Goal: Task Accomplishment & Management: Complete application form

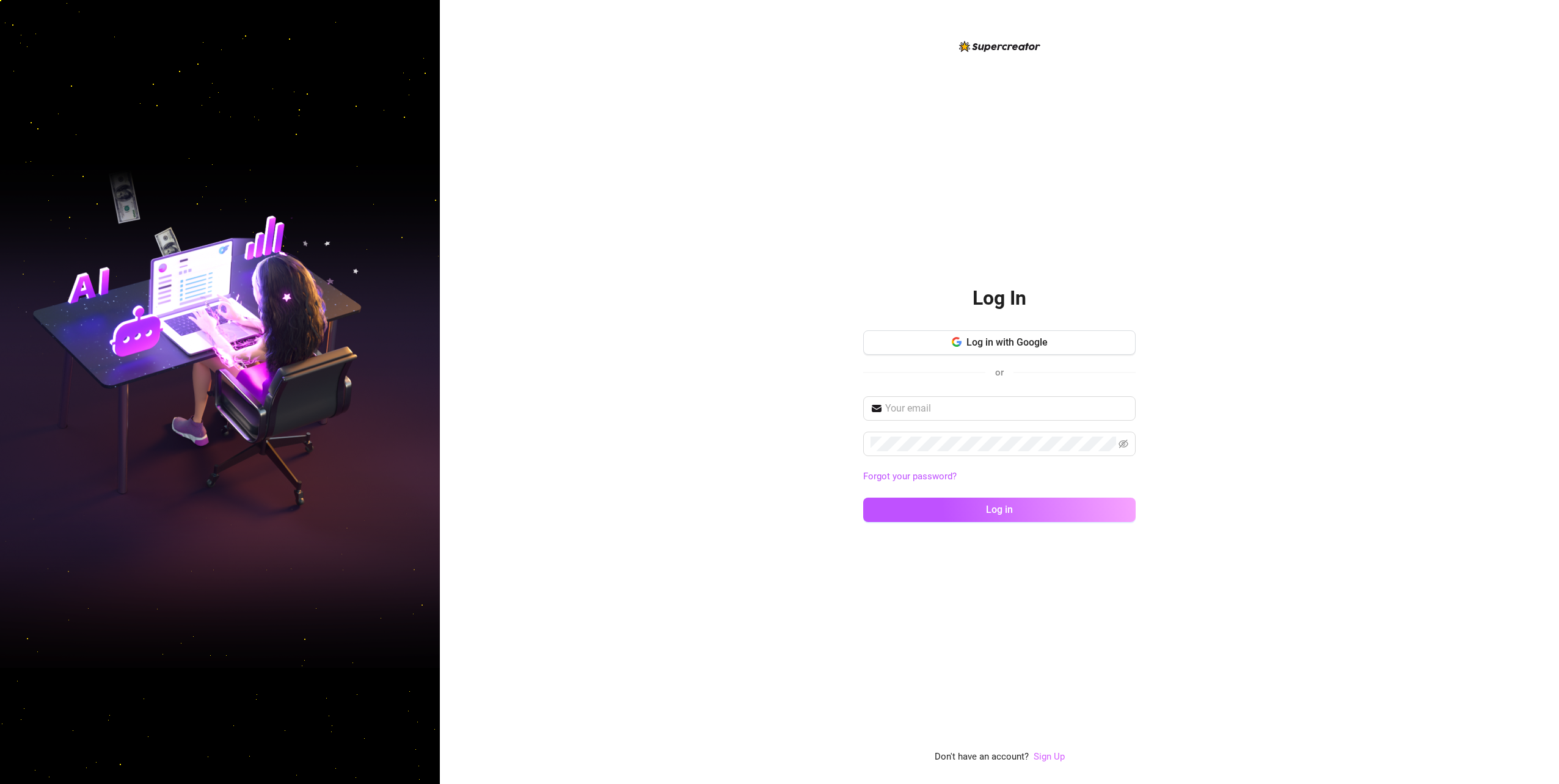
click at [1053, 759] on link "Sign Up" at bounding box center [1049, 756] width 31 height 11
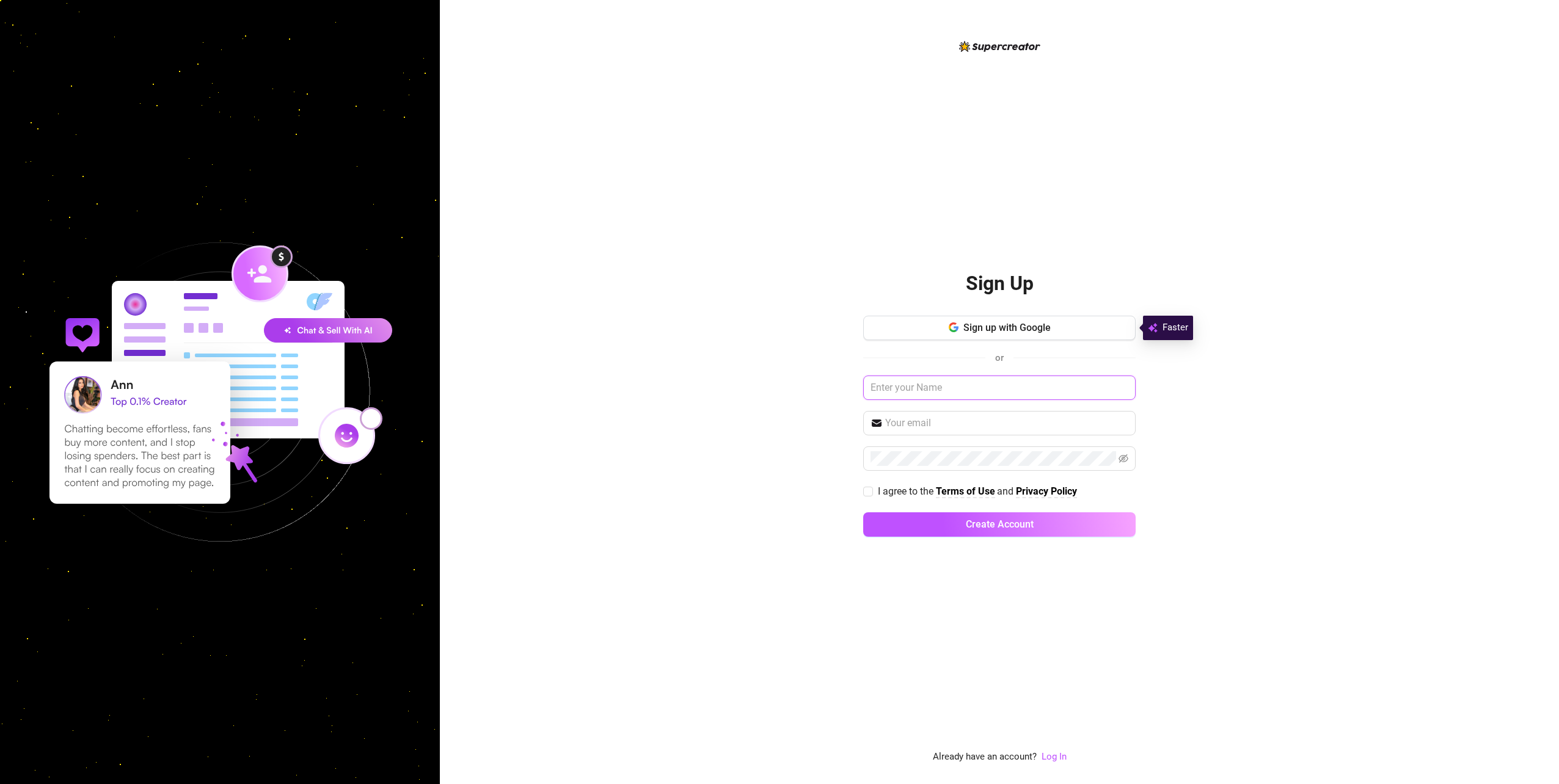
click at [971, 389] on input "text" at bounding box center [999, 387] width 272 height 24
type input "dave"
click at [968, 432] on span at bounding box center [999, 422] width 272 height 24
type input "[PERSON_NAME][EMAIL_ADDRESS][DOMAIN_NAME]"
click at [860, 488] on div "Sign Up Sign up with Google or dave dave.florin32@gmail.com I agree to the Term…" at bounding box center [999, 392] width 1119 height 784
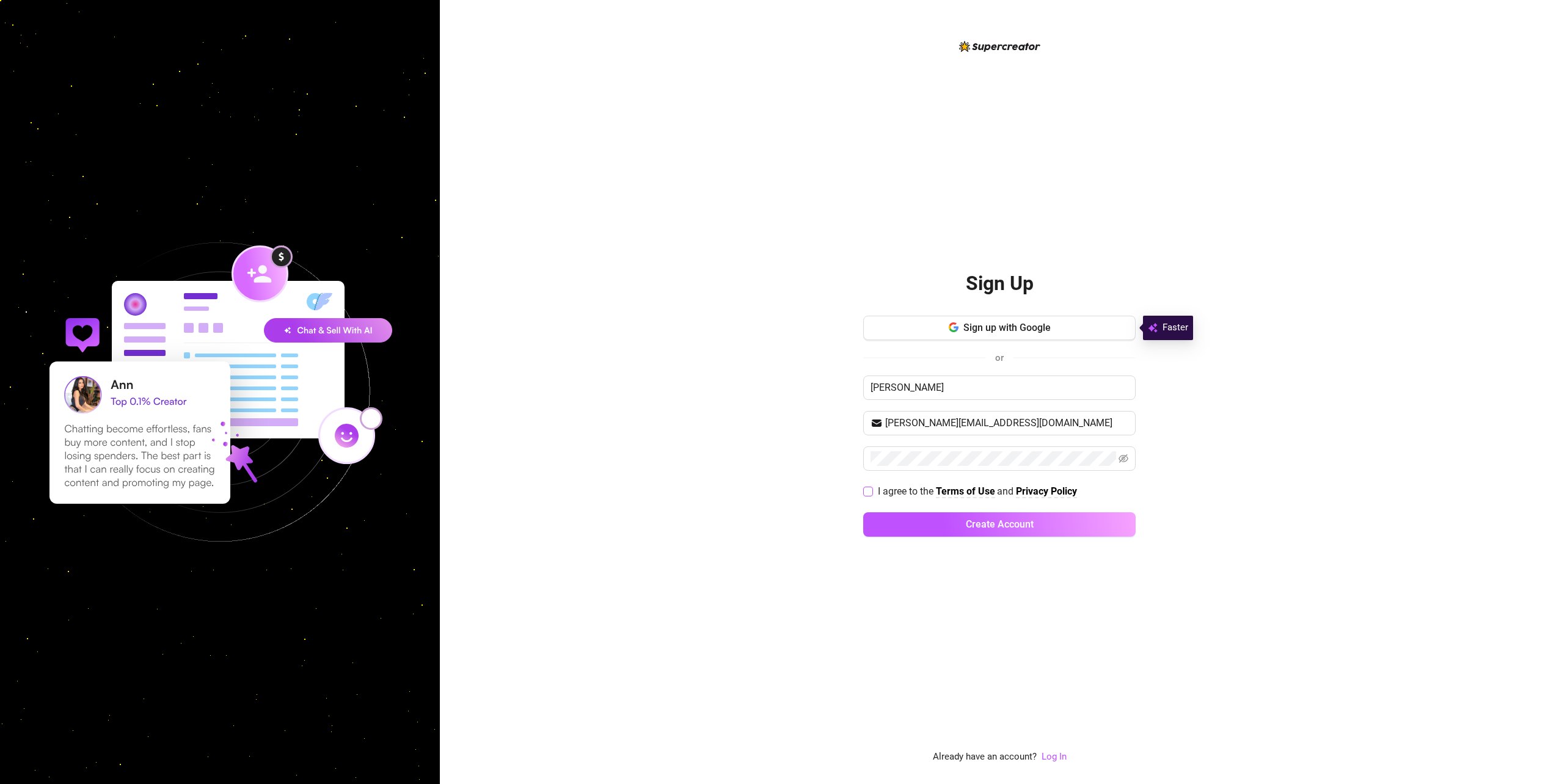
click at [867, 496] on span at bounding box center [868, 492] width 10 height 10
click at [867, 495] on input "I agree to the Terms of Use and Privacy Policy" at bounding box center [867, 491] width 9 height 9
checkbox input "true"
click at [906, 521] on button "Create Account" at bounding box center [999, 524] width 272 height 24
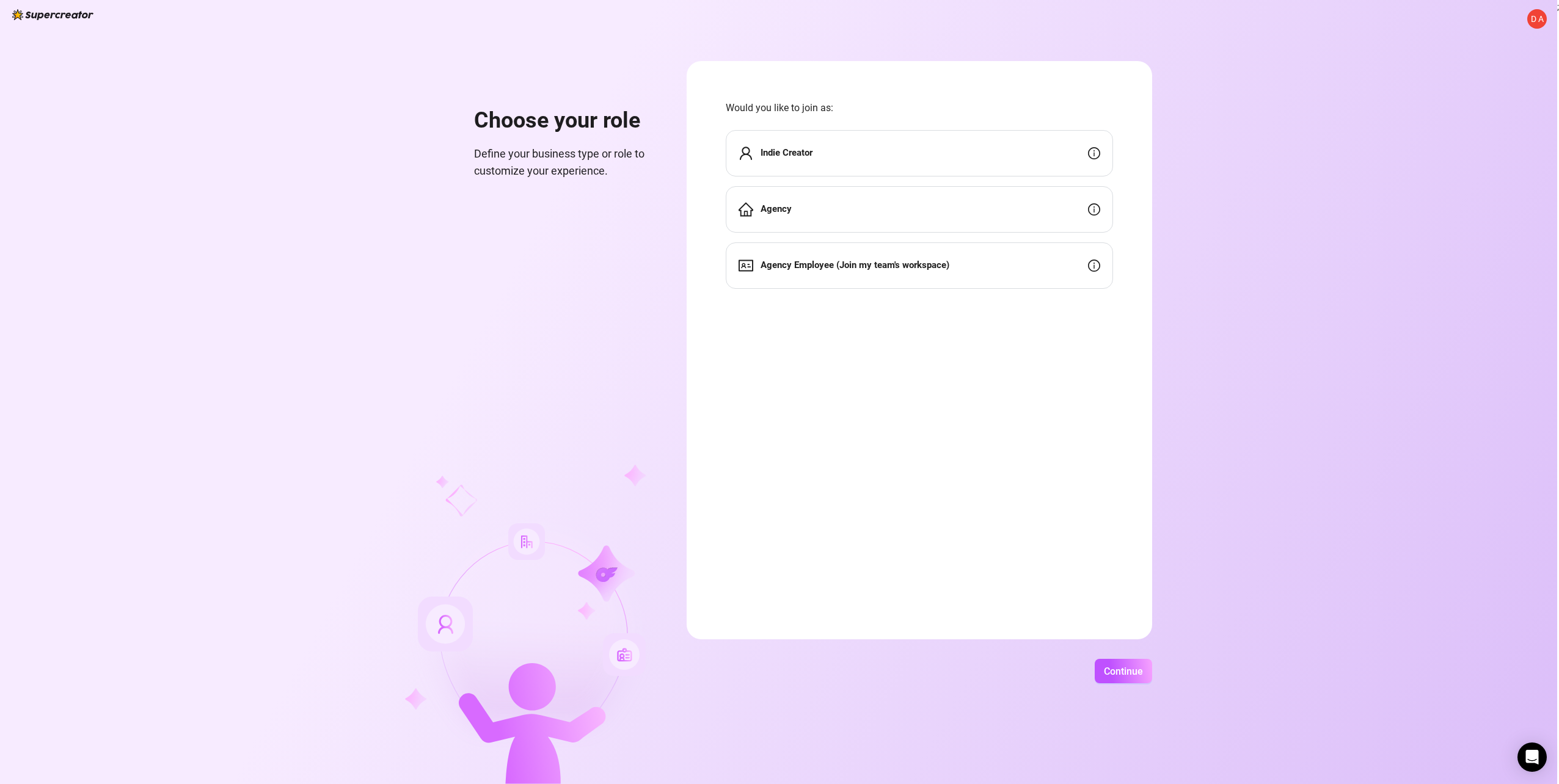
click at [893, 201] on div "Agency" at bounding box center [919, 209] width 387 height 46
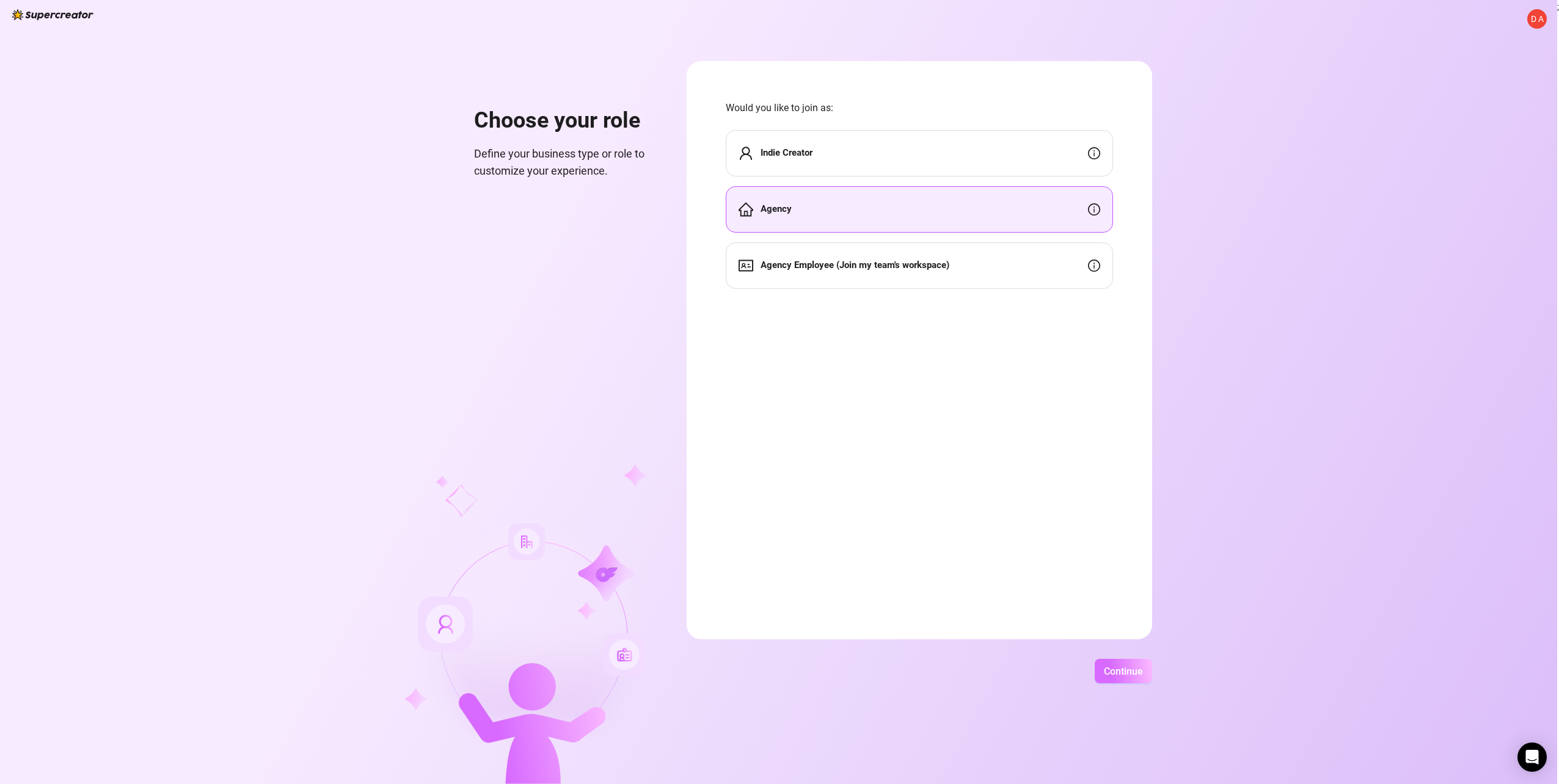
click at [1120, 663] on button "Continue" at bounding box center [1123, 670] width 58 height 24
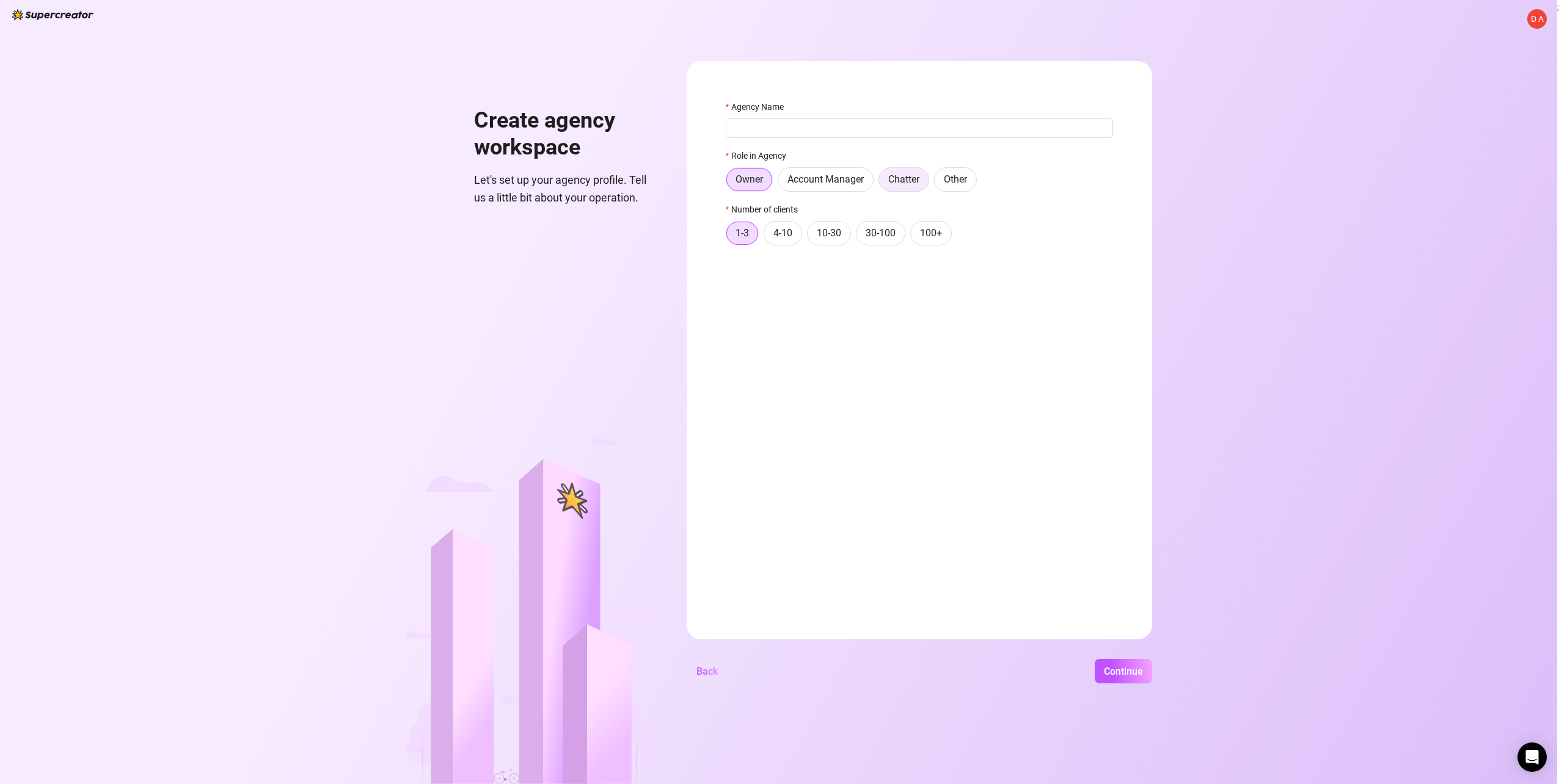
click at [887, 184] on label "Chatter" at bounding box center [904, 179] width 51 height 24
click at [882, 182] on input "Chatter" at bounding box center [882, 182] width 0 height 0
click at [867, 135] on input "Agency Name" at bounding box center [919, 129] width 387 height 20
type input "fozzy"
click at [1100, 673] on button "Continue" at bounding box center [1123, 670] width 58 height 24
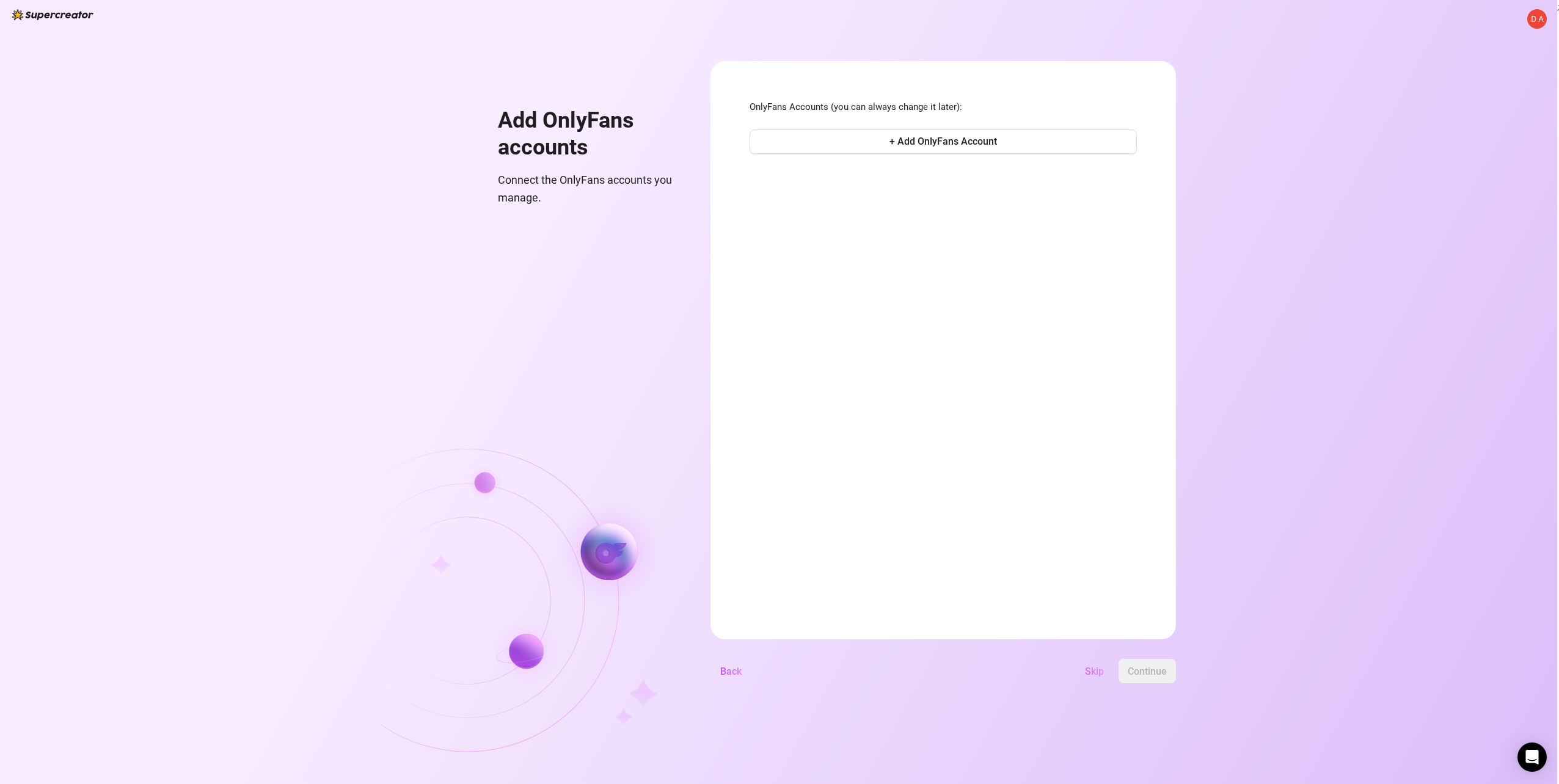
click at [1090, 661] on button "Skip" at bounding box center [1094, 670] width 38 height 24
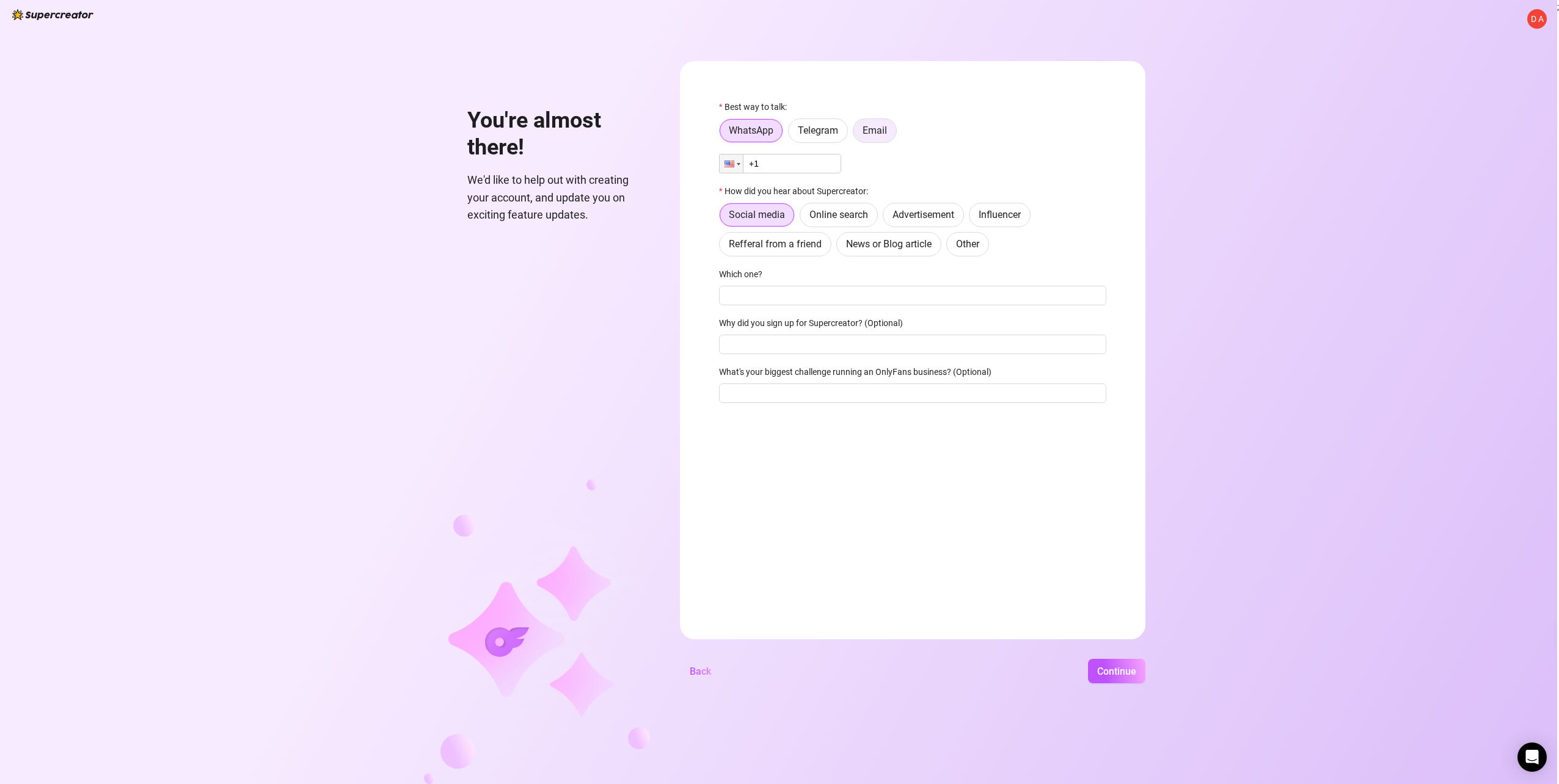
click at [854, 135] on label "Email" at bounding box center [874, 130] width 44 height 24
click at [856, 134] on input "Email" at bounding box center [856, 134] width 0 height 0
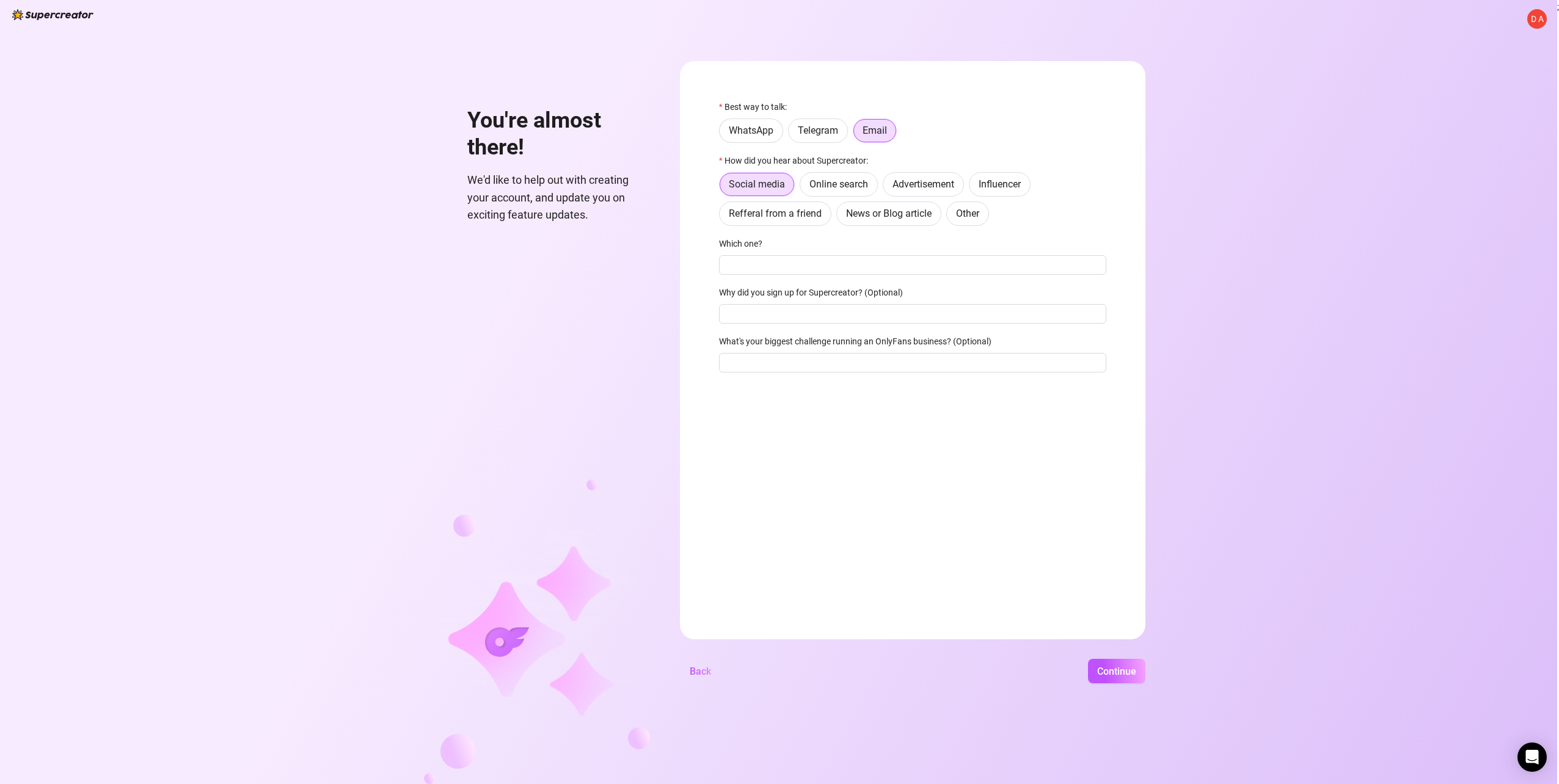
click at [1543, 9] on div "D A You're almost there! We'd like to help out with creating your account, and …" at bounding box center [778, 392] width 1557 height 784
click at [1539, 15] on span "D A" at bounding box center [1537, 19] width 13 height 14
drag, startPoint x: 1120, startPoint y: 57, endPoint x: 701, endPoint y: 4, distance: 422.3
click at [1119, 57] on div "D A You're almost there! We'd like to help out with creating your account, and …" at bounding box center [778, 392] width 1557 height 784
click at [74, 10] on img at bounding box center [53, 15] width 81 height 11
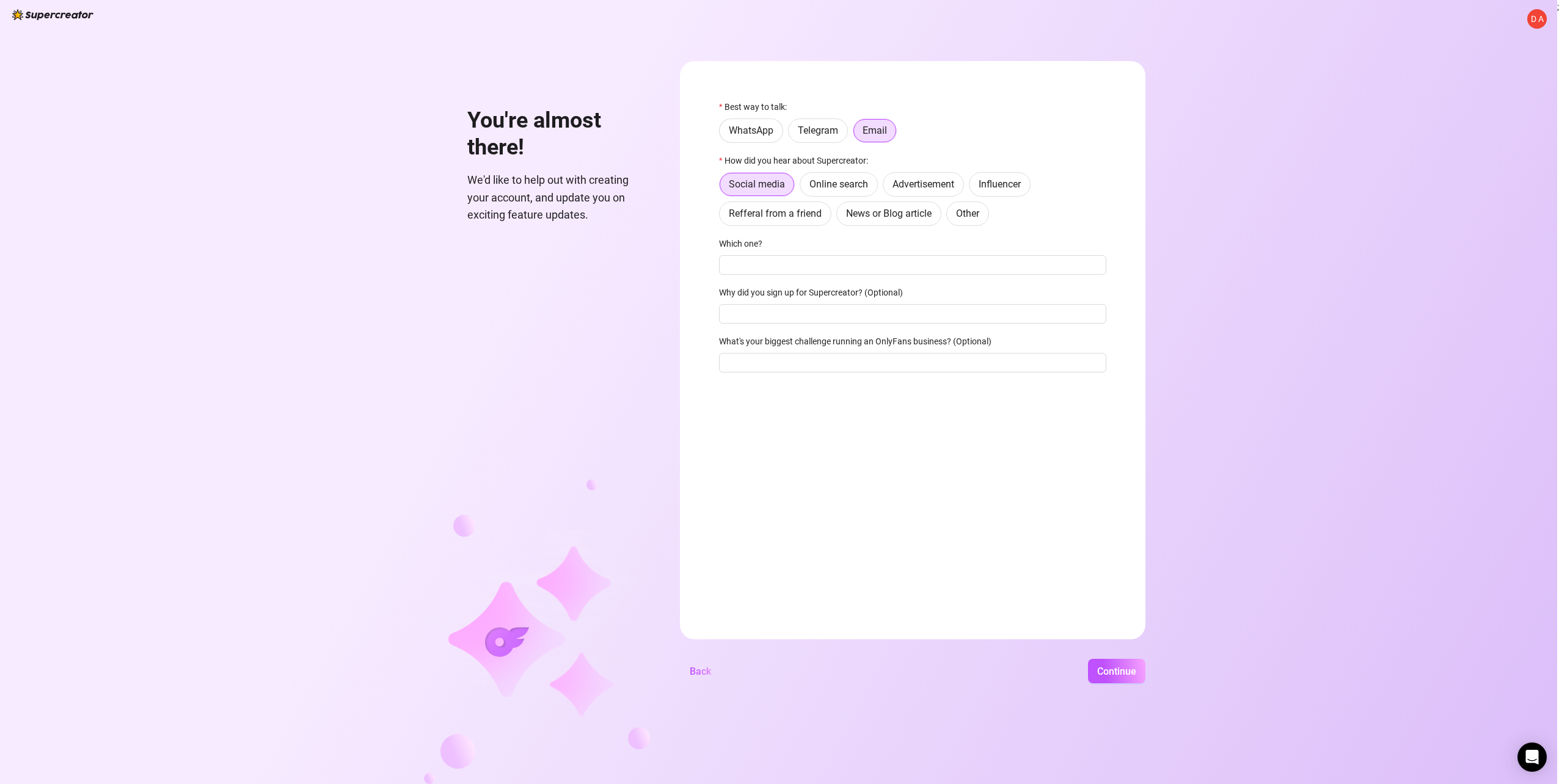
click at [69, 19] on img at bounding box center [53, 15] width 81 height 11
click at [745, 124] on label "WhatsApp" at bounding box center [751, 130] width 64 height 24
click at [723, 134] on input "WhatsApp" at bounding box center [723, 134] width 0 height 0
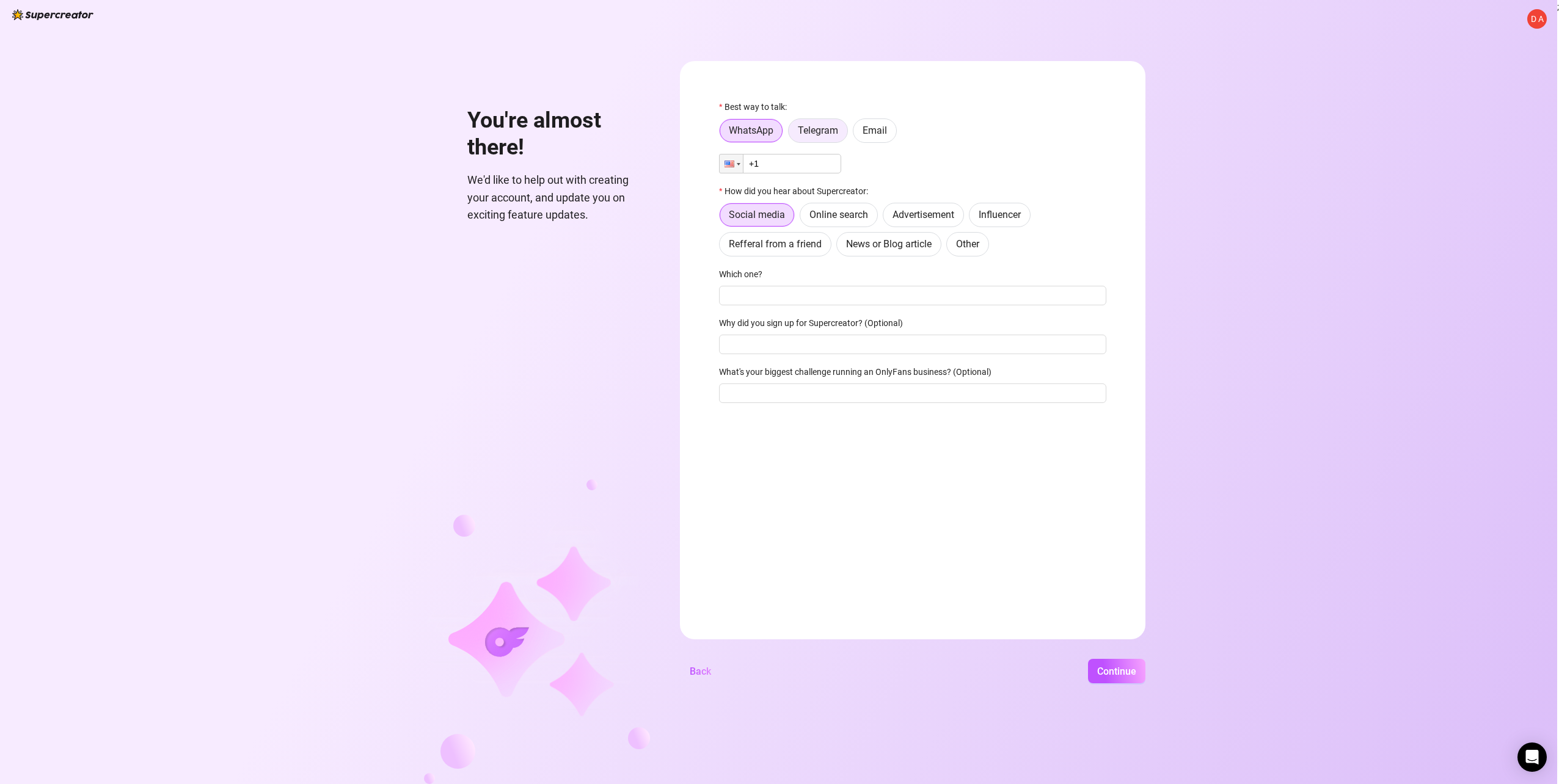
click at [817, 130] on span "Telegram" at bounding box center [817, 130] width 40 height 12
click at [792, 134] on input "Telegram" at bounding box center [792, 134] width 0 height 0
click at [841, 159] on input "text" at bounding box center [920, 164] width 358 height 14
type input "@drnzl"
click at [787, 298] on input "Which one?" at bounding box center [913, 296] width 387 height 20
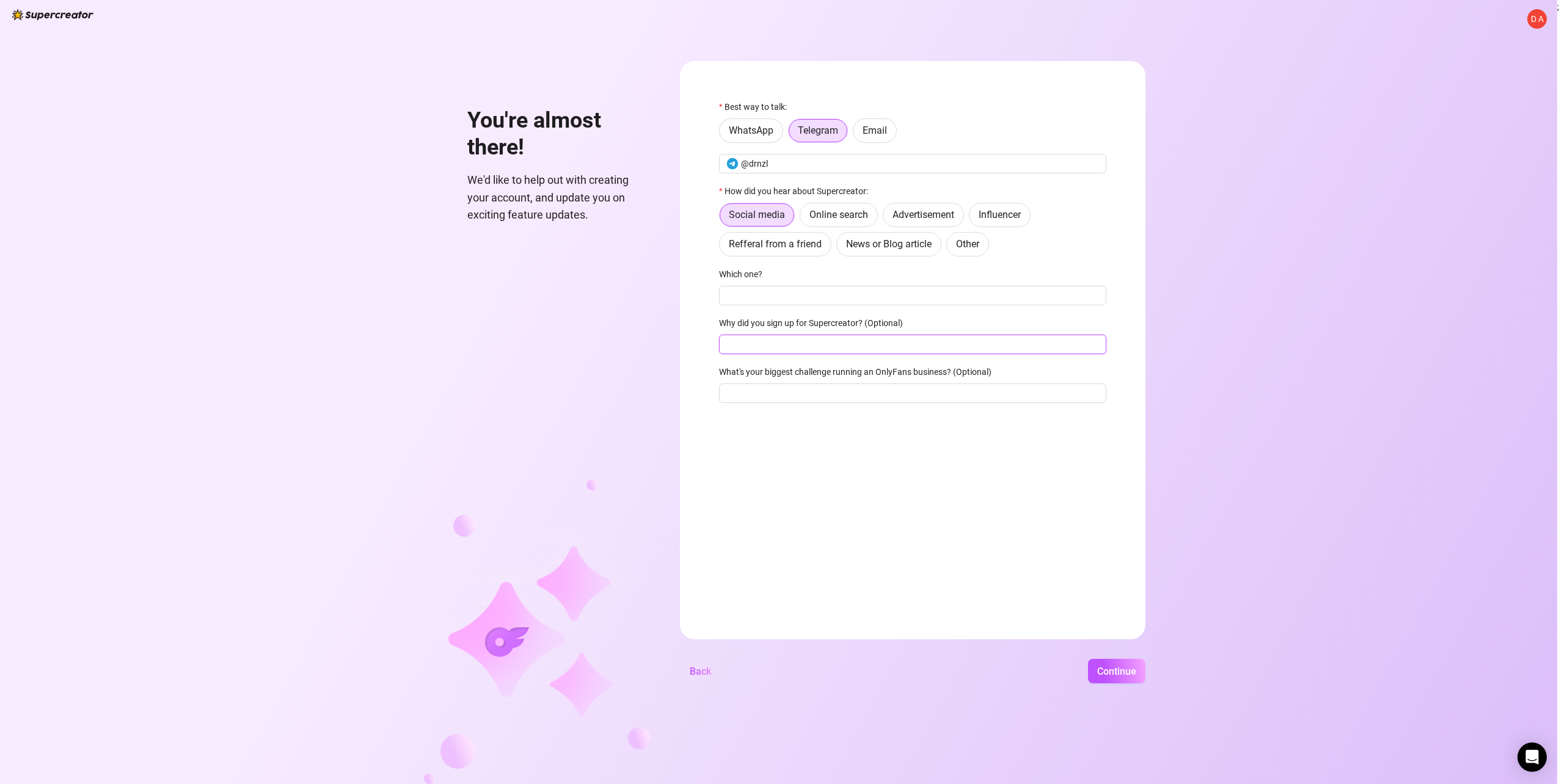
click at [809, 341] on input "Why did you sign up for Supercreator? (Optional)" at bounding box center [913, 344] width 387 height 20
click at [959, 535] on form "Best way to talk: WhatsApp Telegram Email @drnzl How did you hear about Supercr…" at bounding box center [913, 350] width 465 height 578
click at [1101, 669] on span "Continue" at bounding box center [1116, 671] width 39 height 12
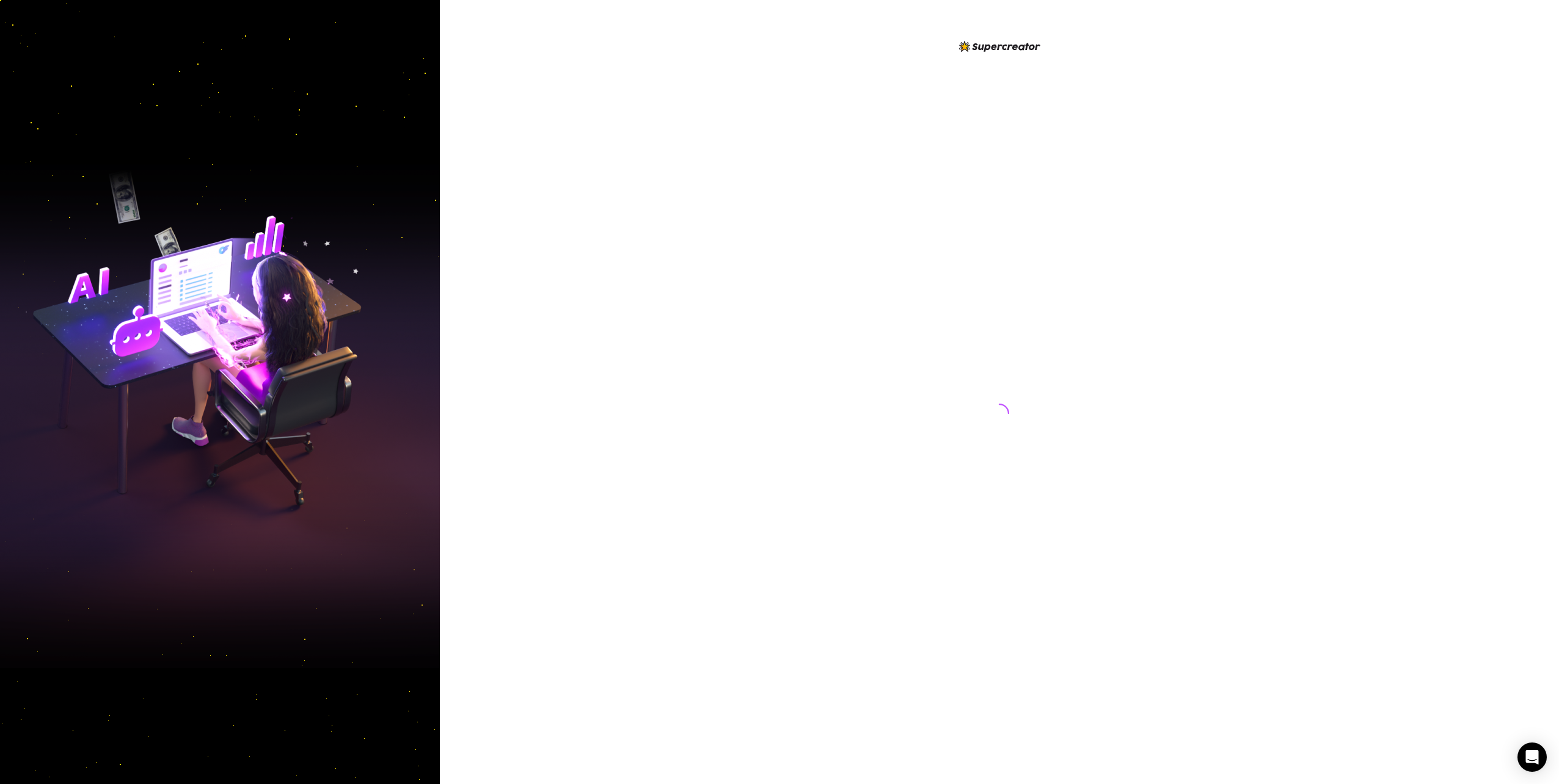
click at [814, 331] on div at bounding box center [999, 392] width 1119 height 784
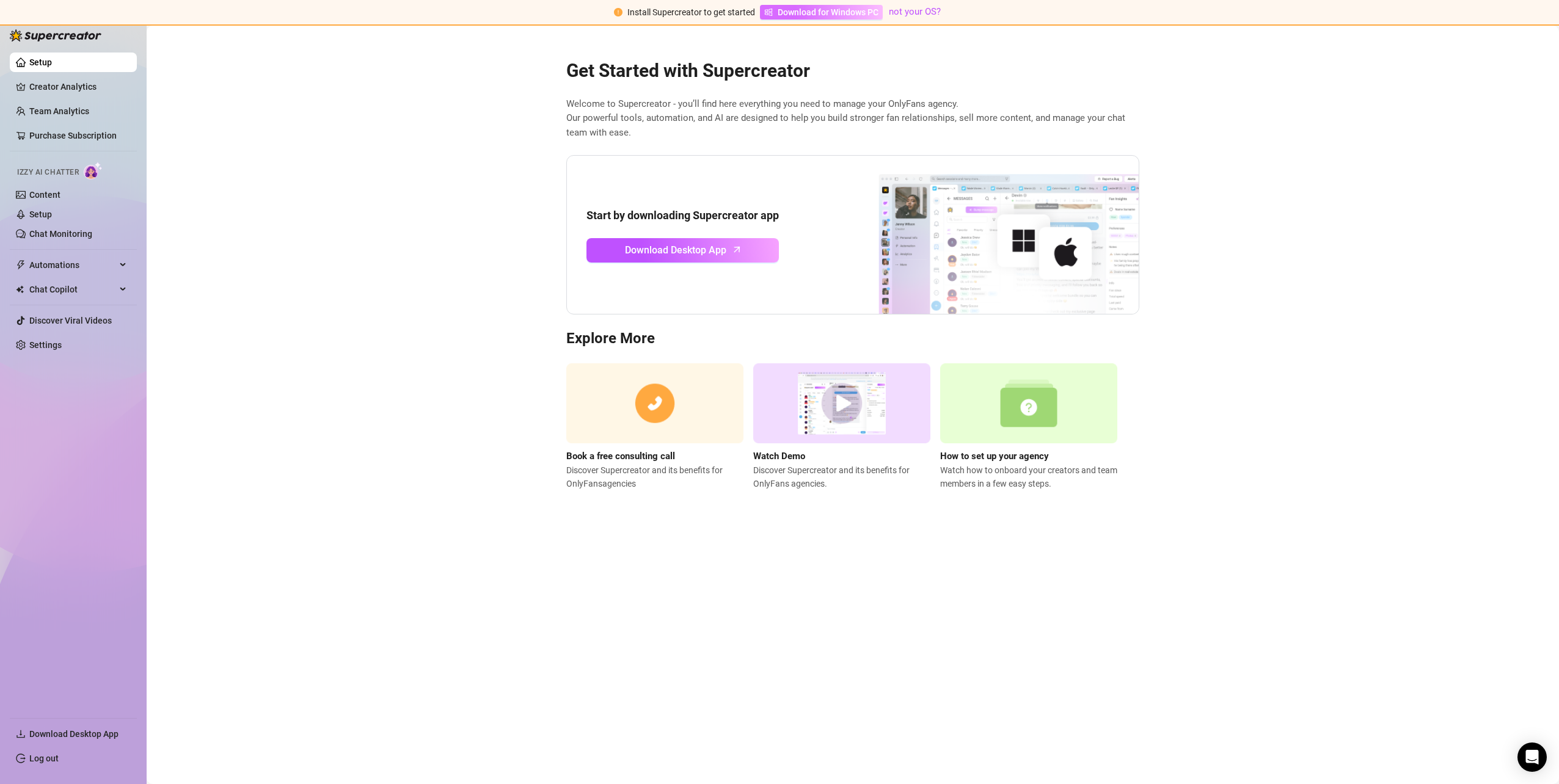
click at [814, 15] on span "Download for Windows PC" at bounding box center [828, 12] width 101 height 14
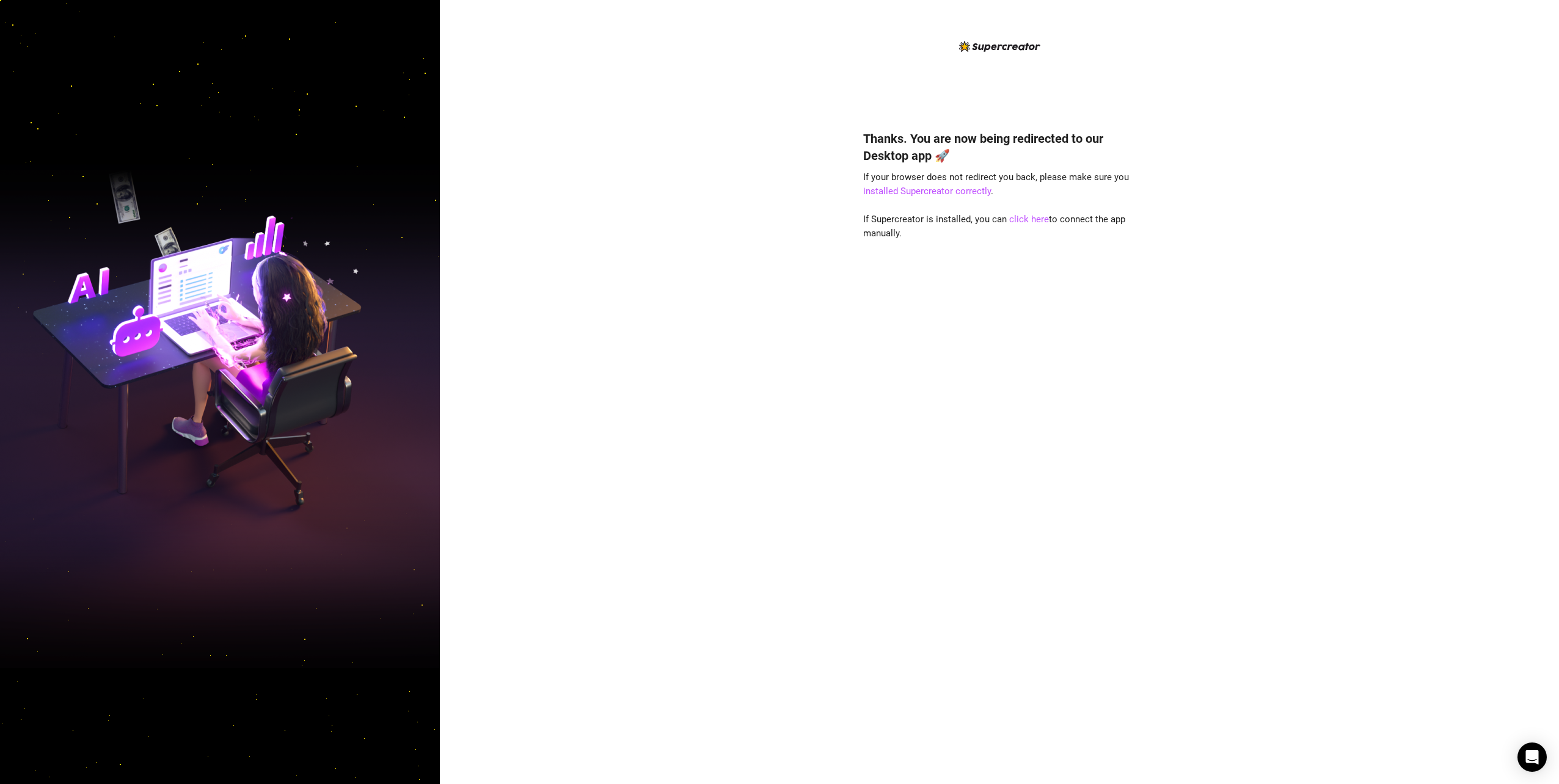
click at [1342, 139] on div "Thanks. You are now being redirected to our Desktop app 🚀 If your browser does …" at bounding box center [999, 392] width 1119 height 784
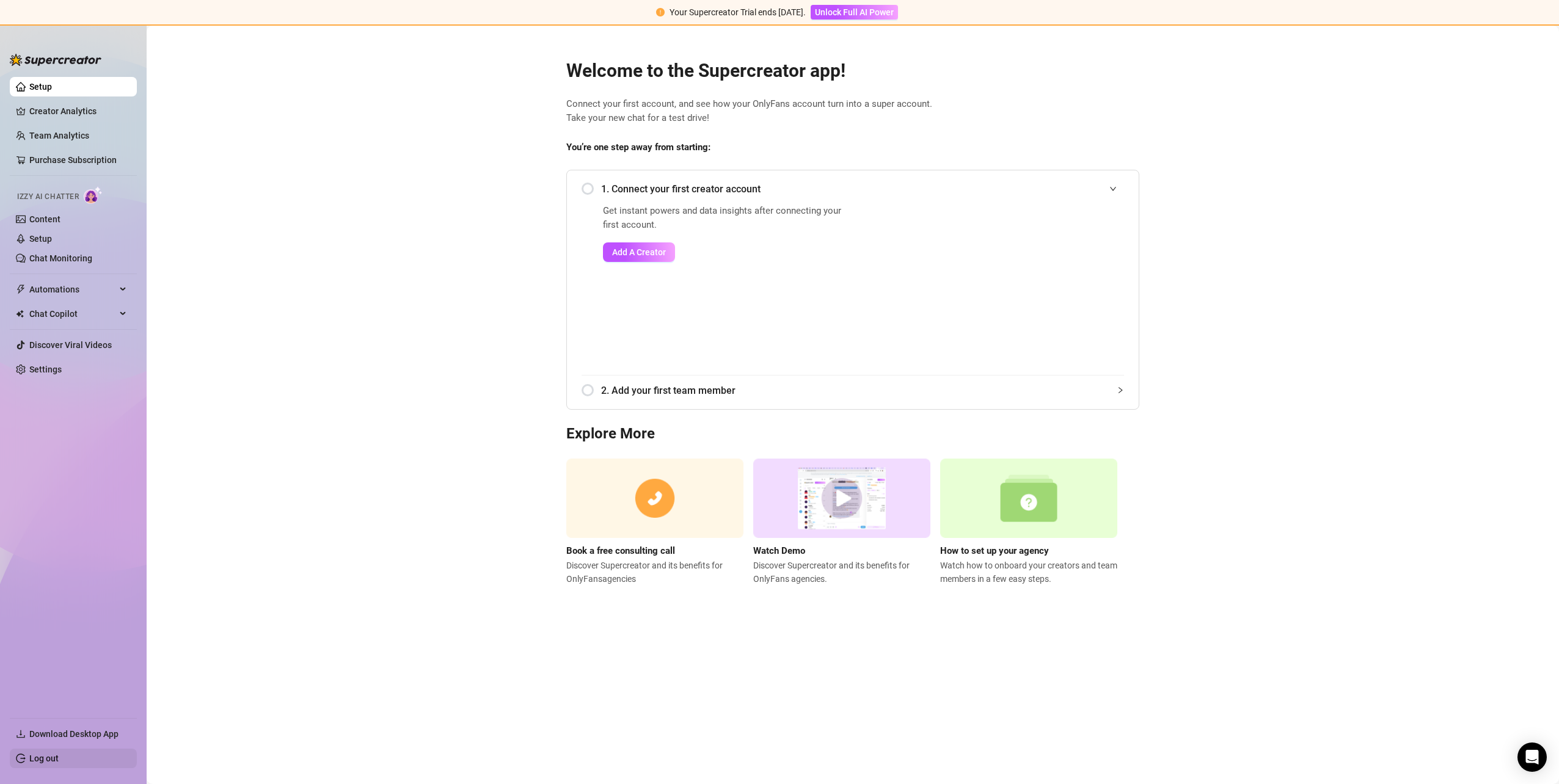
click at [35, 754] on link "Log out" at bounding box center [43, 758] width 29 height 10
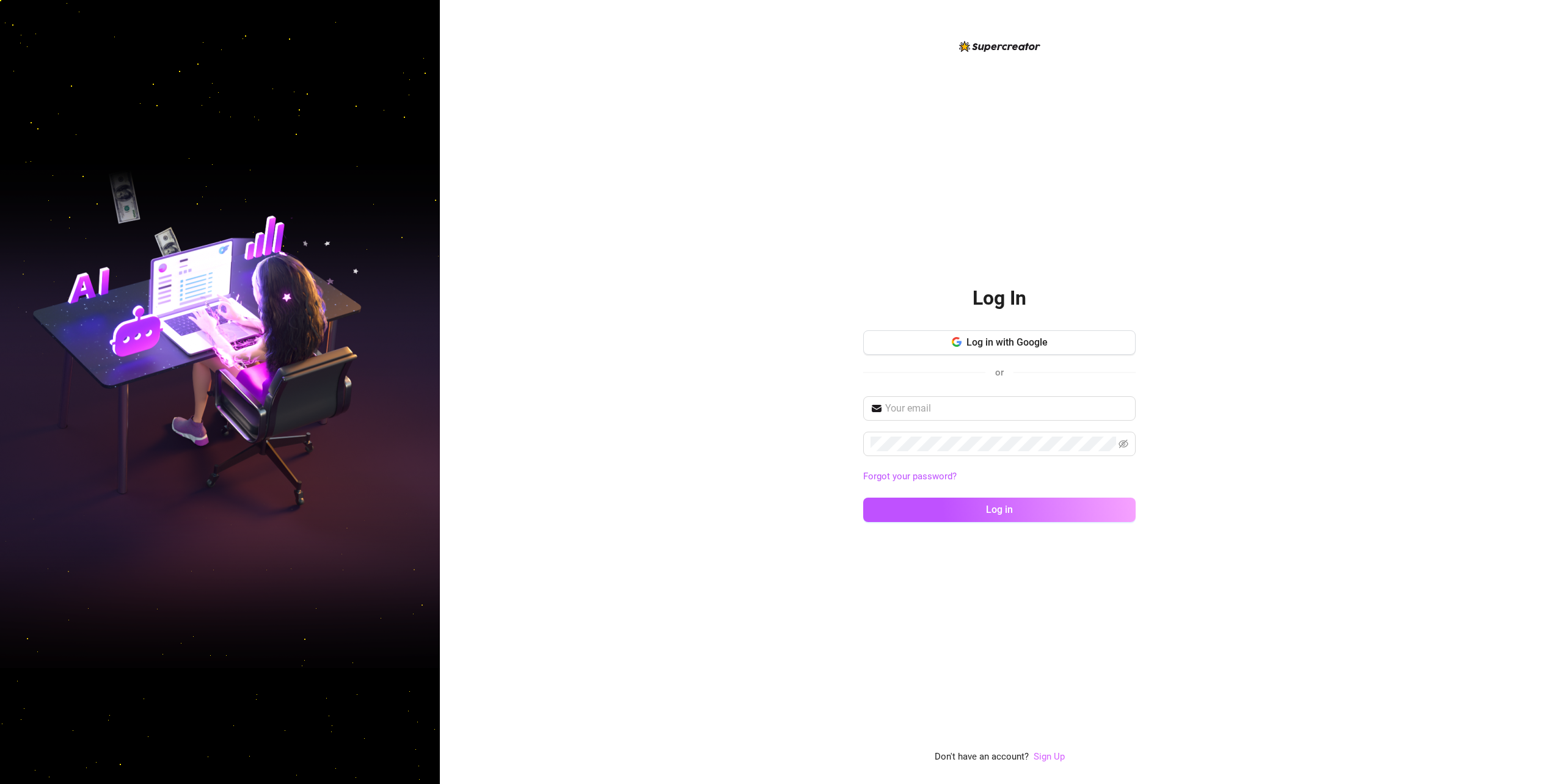
click at [1043, 761] on link "Sign Up" at bounding box center [1049, 756] width 31 height 11
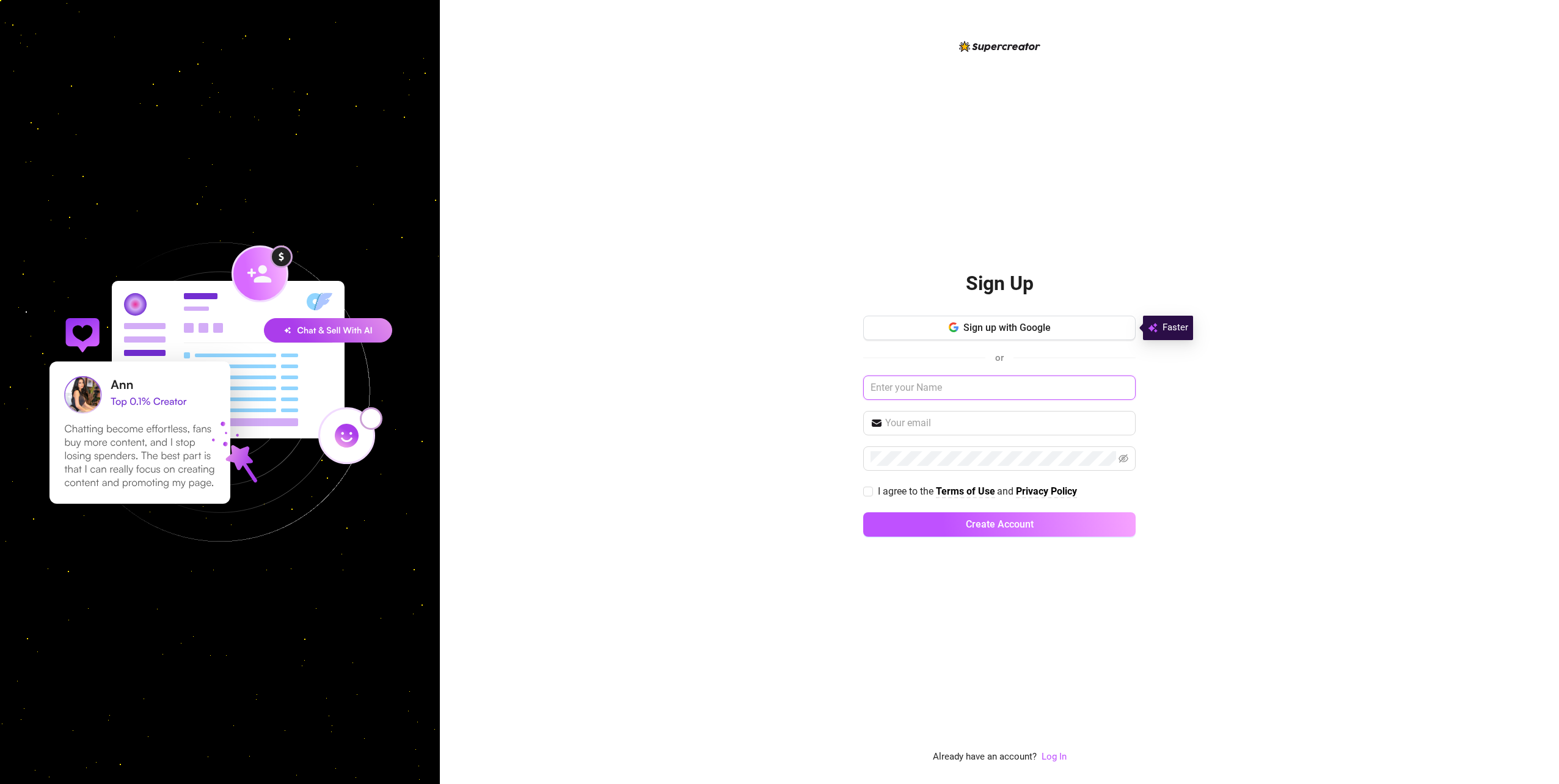
click at [982, 391] on input "text" at bounding box center [999, 387] width 272 height 24
type input "[PERSON_NAME]"
click at [719, 440] on div "Sign Up Sign up with Google or [PERSON_NAME] agree to the Terms of Use and Priv…" at bounding box center [999, 392] width 1119 height 784
click at [928, 425] on input "text" at bounding box center [1007, 423] width 243 height 15
type input "[EMAIL_ADDRESS][DOMAIN_NAME]"
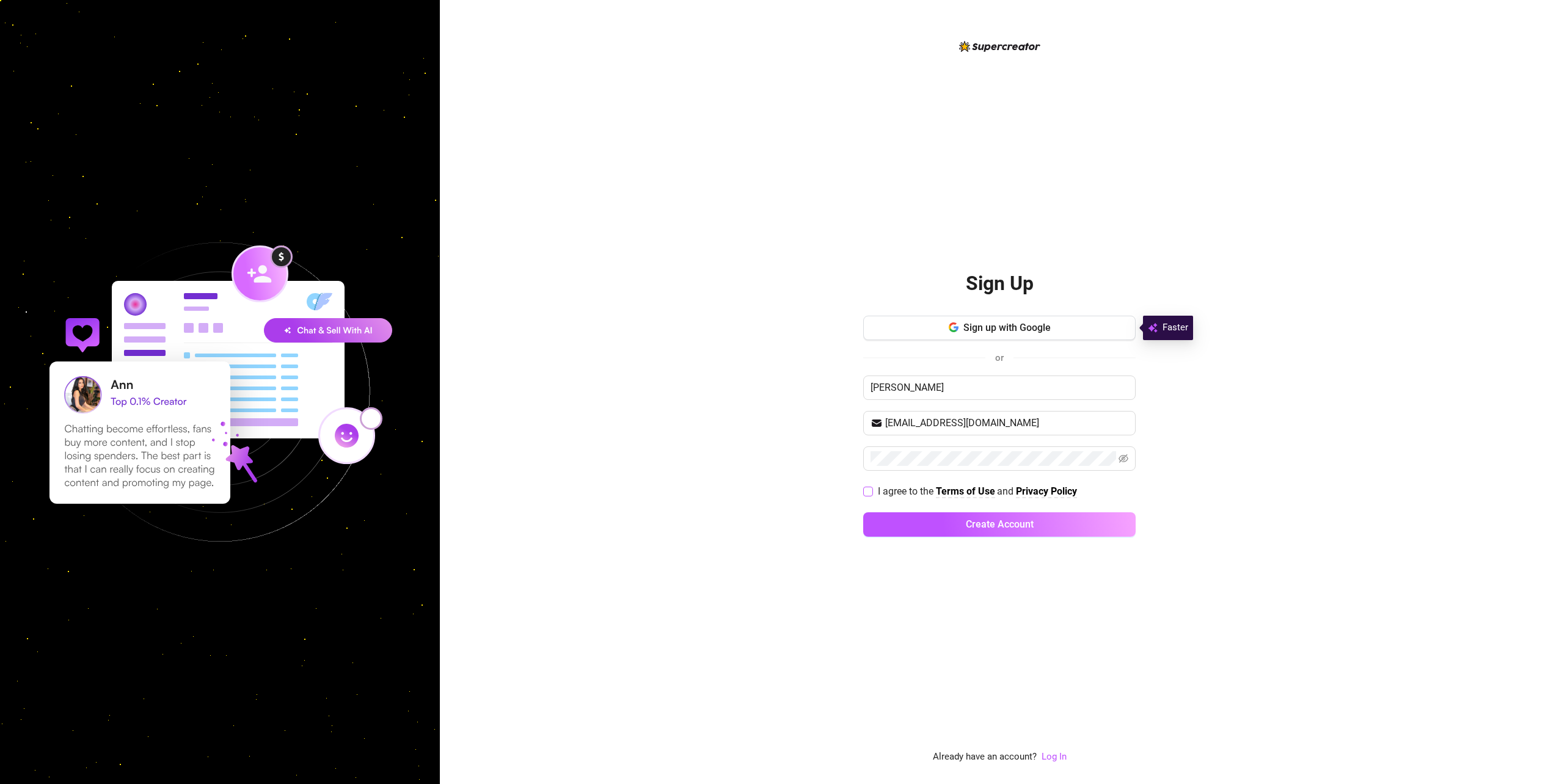
click at [872, 493] on span at bounding box center [868, 492] width 10 height 10
click at [872, 493] on input "I agree to the Terms of Use and Privacy Policy" at bounding box center [867, 491] width 9 height 9
checkbox input "true"
click at [986, 581] on div "Sign Up Sign up with Google or dave [EMAIL_ADDRESS][DOMAIN_NAME] I agree to the…" at bounding box center [999, 401] width 272 height 725
click at [999, 536] on button "Create Account" at bounding box center [999, 524] width 272 height 24
